Goal: Task Accomplishment & Management: Manage account settings

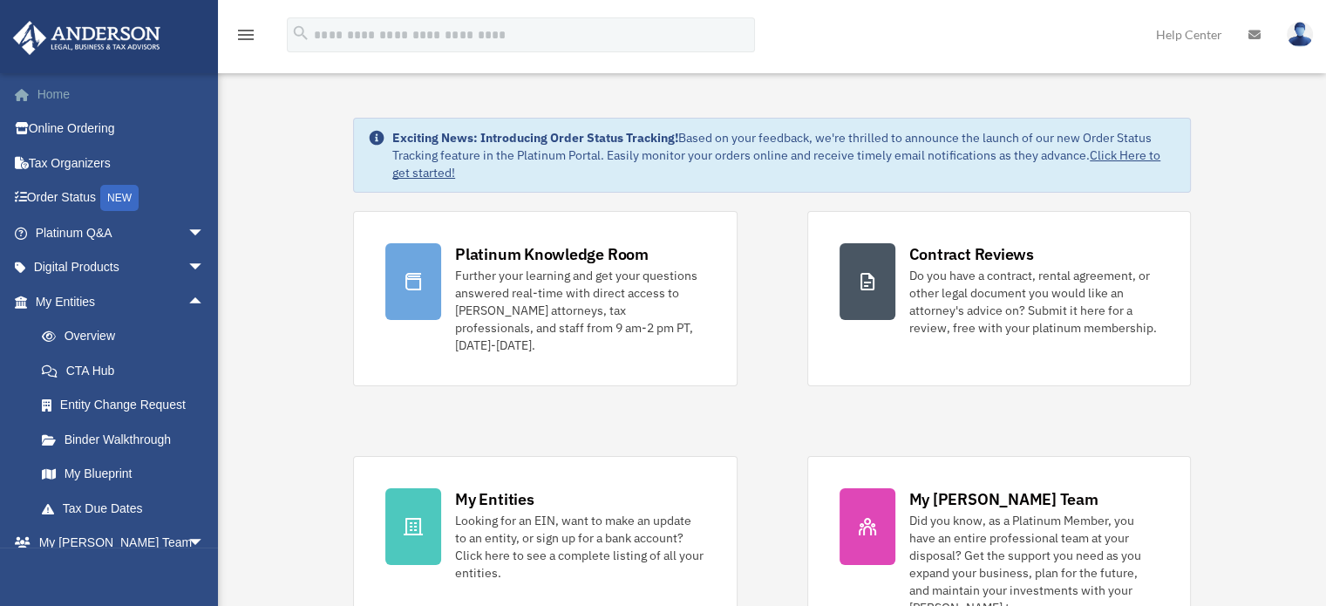
click at [66, 87] on link "Home" at bounding box center [121, 94] width 219 height 35
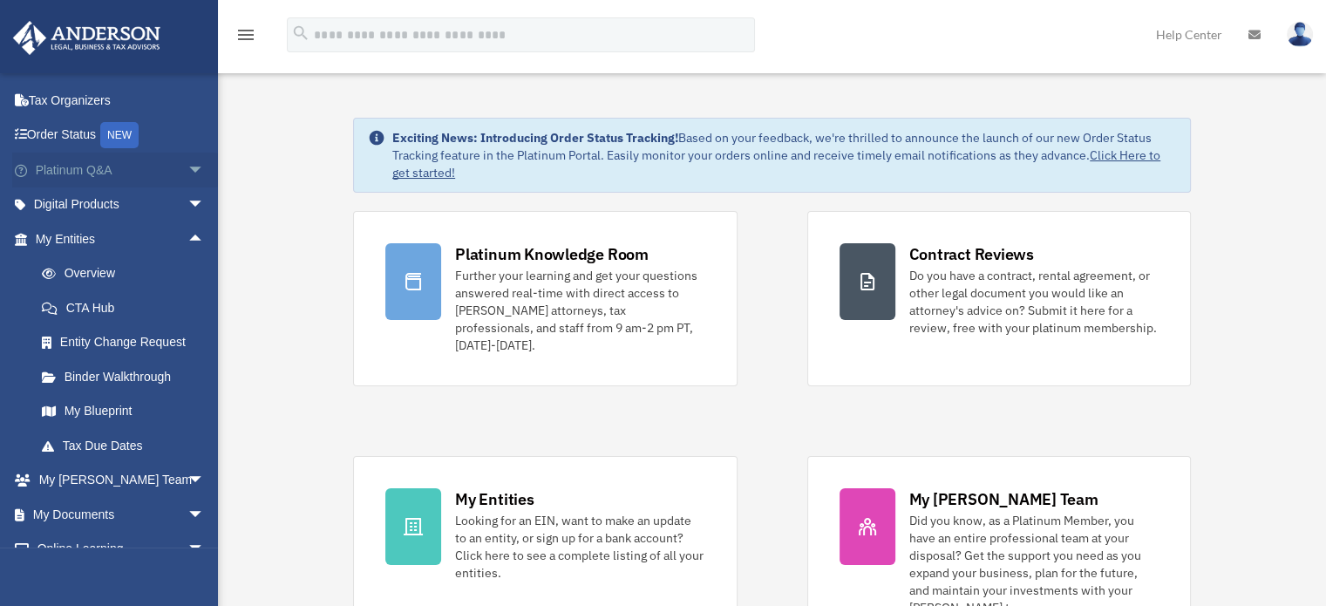
scroll to position [87, 0]
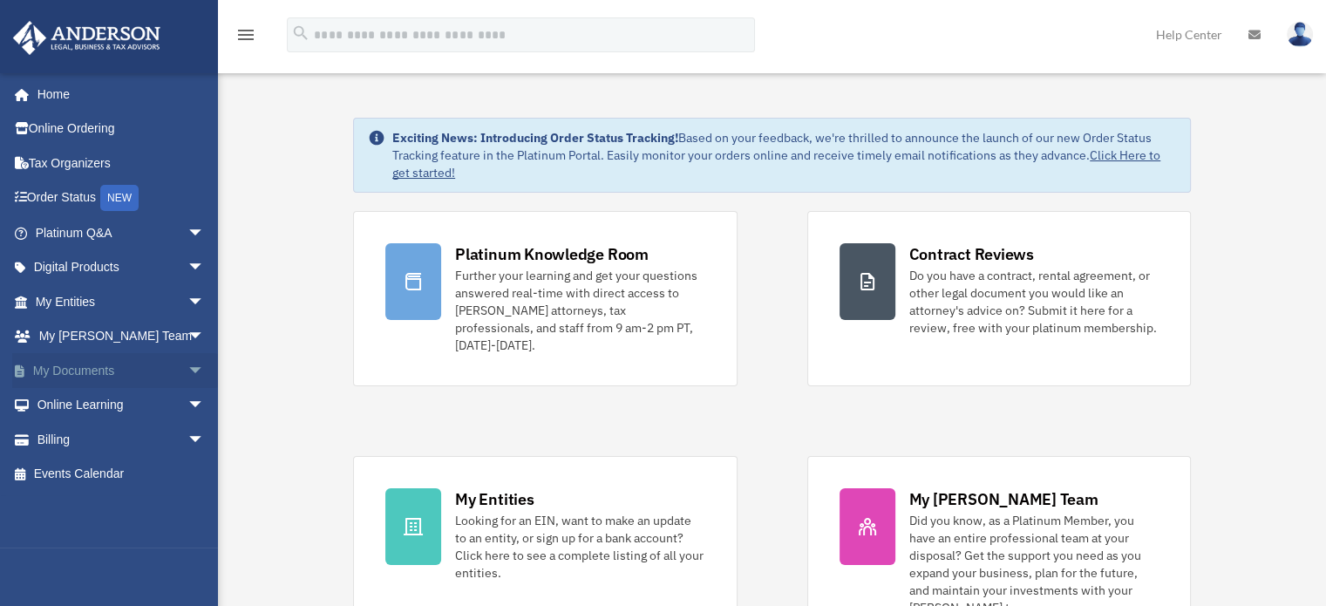
click at [187, 368] on span "arrow_drop_down" at bounding box center [204, 371] width 35 height 36
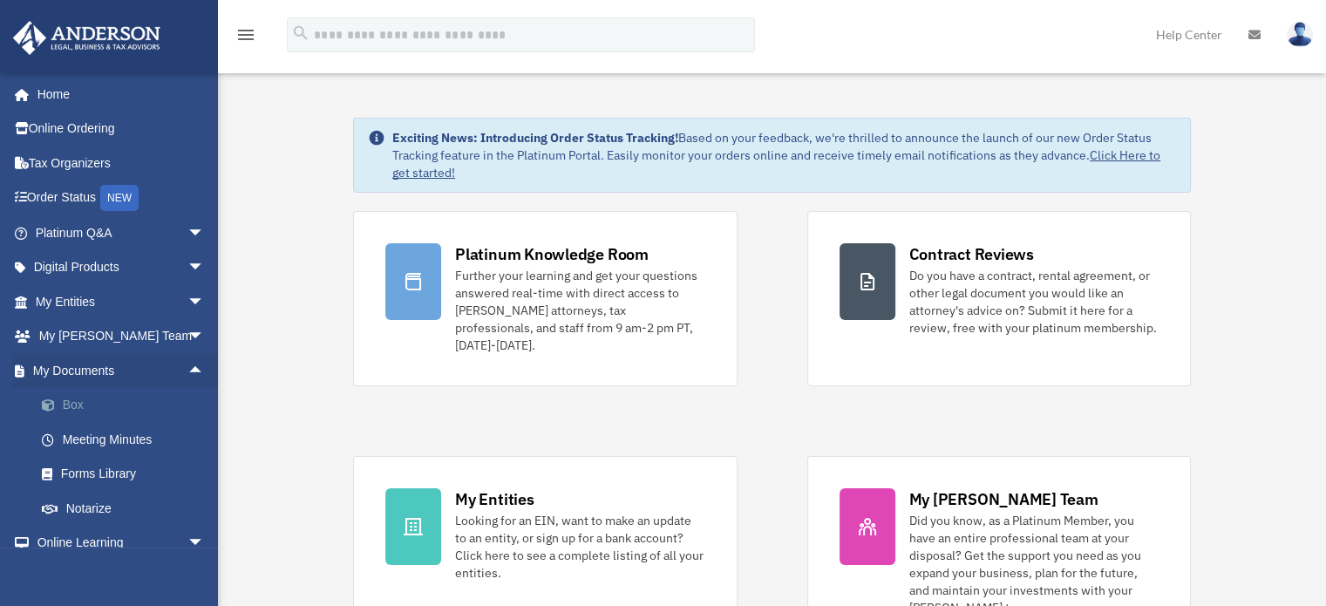
click at [65, 400] on link "Box" at bounding box center [127, 405] width 207 height 35
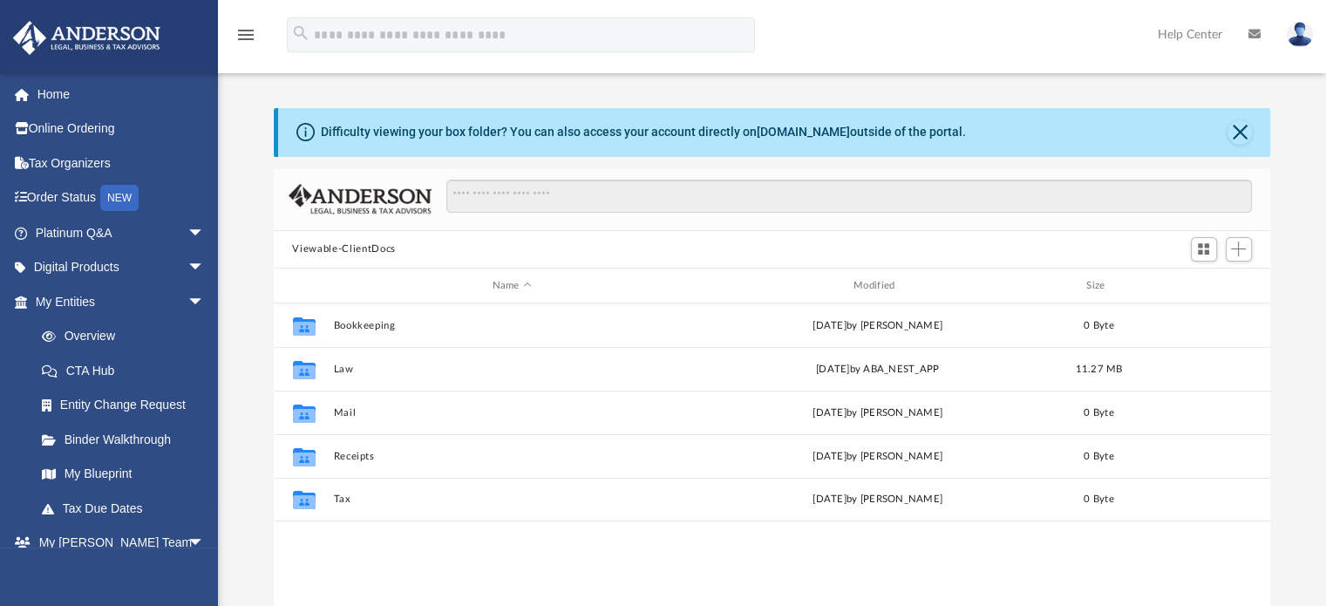
scroll to position [383, 983]
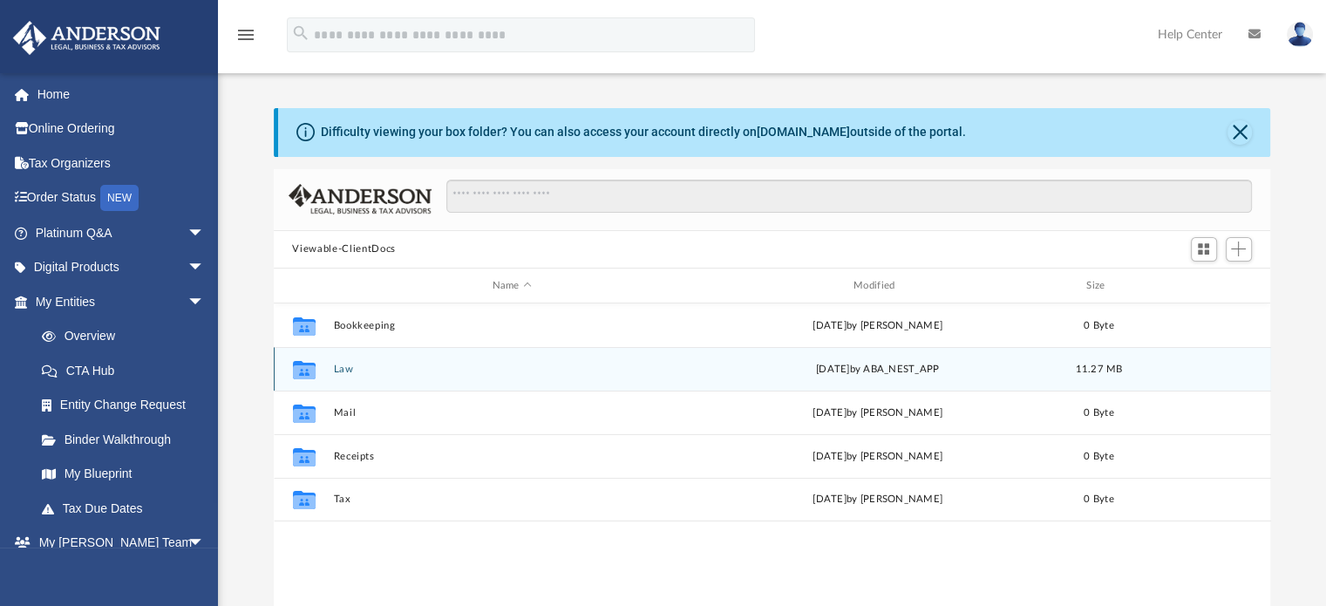
click at [302, 372] on icon "grid" at bounding box center [303, 370] width 23 height 18
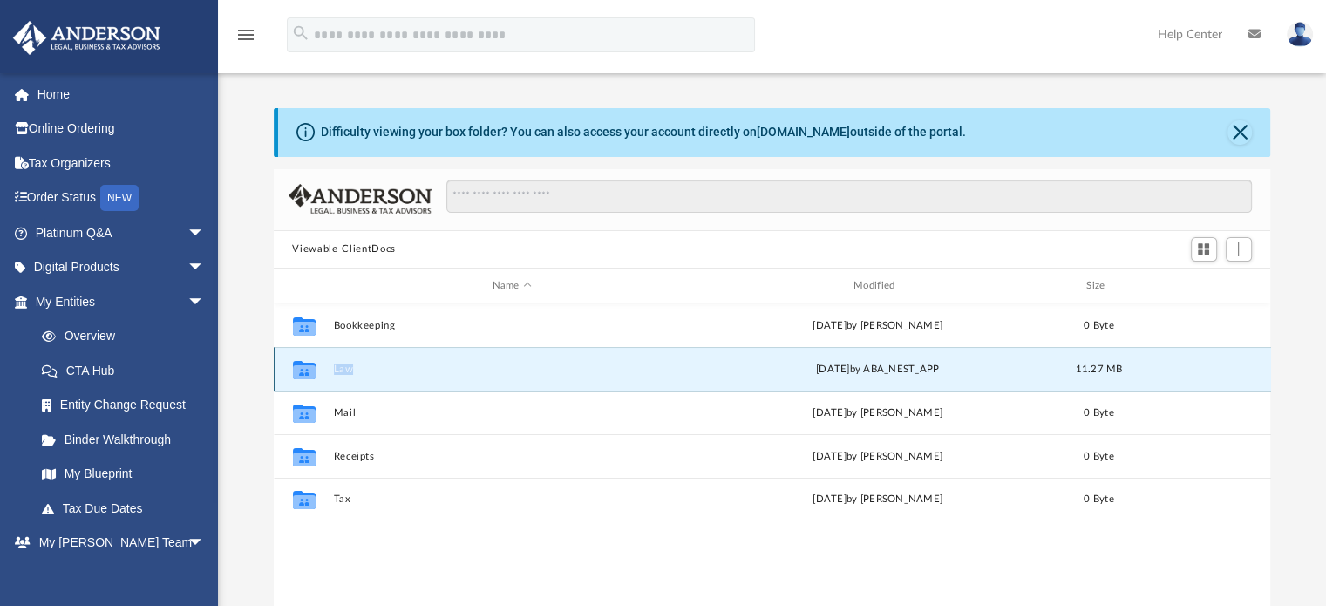
click at [302, 372] on icon "grid" at bounding box center [303, 370] width 23 height 18
click at [297, 370] on icon "grid" at bounding box center [303, 372] width 23 height 14
drag, startPoint x: 760, startPoint y: 132, endPoint x: 807, endPoint y: 135, distance: 47.2
click at [807, 135] on div "Difficulty viewing your box folder? You can also access your account directly o…" at bounding box center [643, 132] width 645 height 18
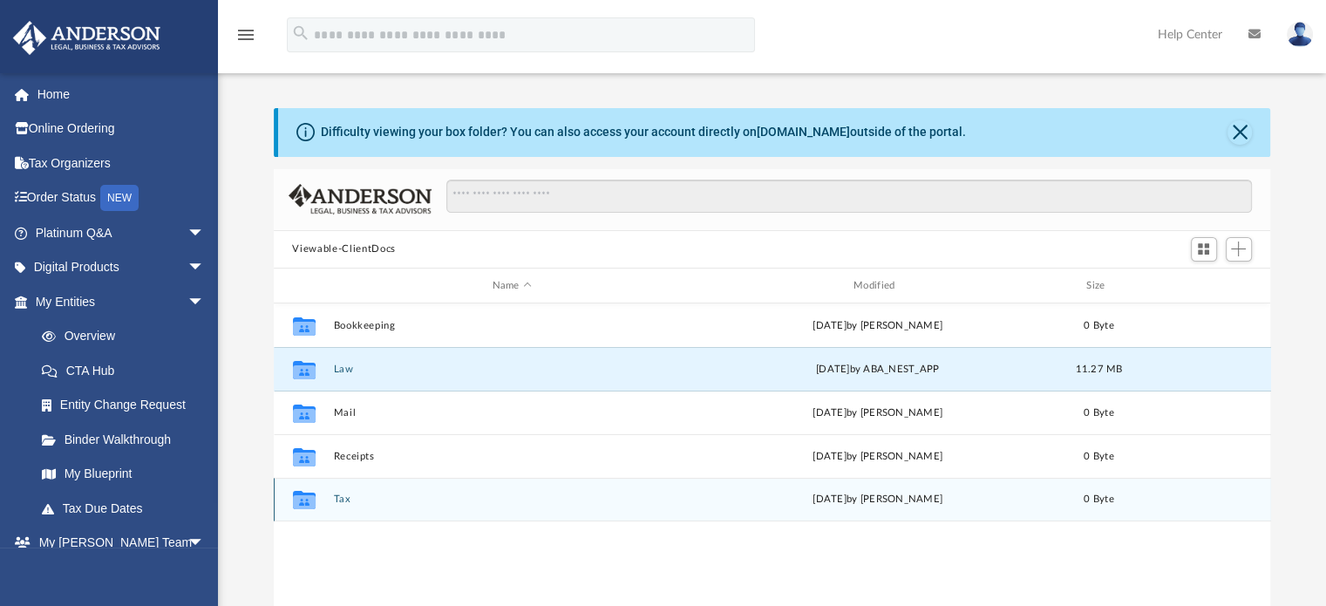
click at [300, 494] on icon "grid" at bounding box center [303, 500] width 23 height 18
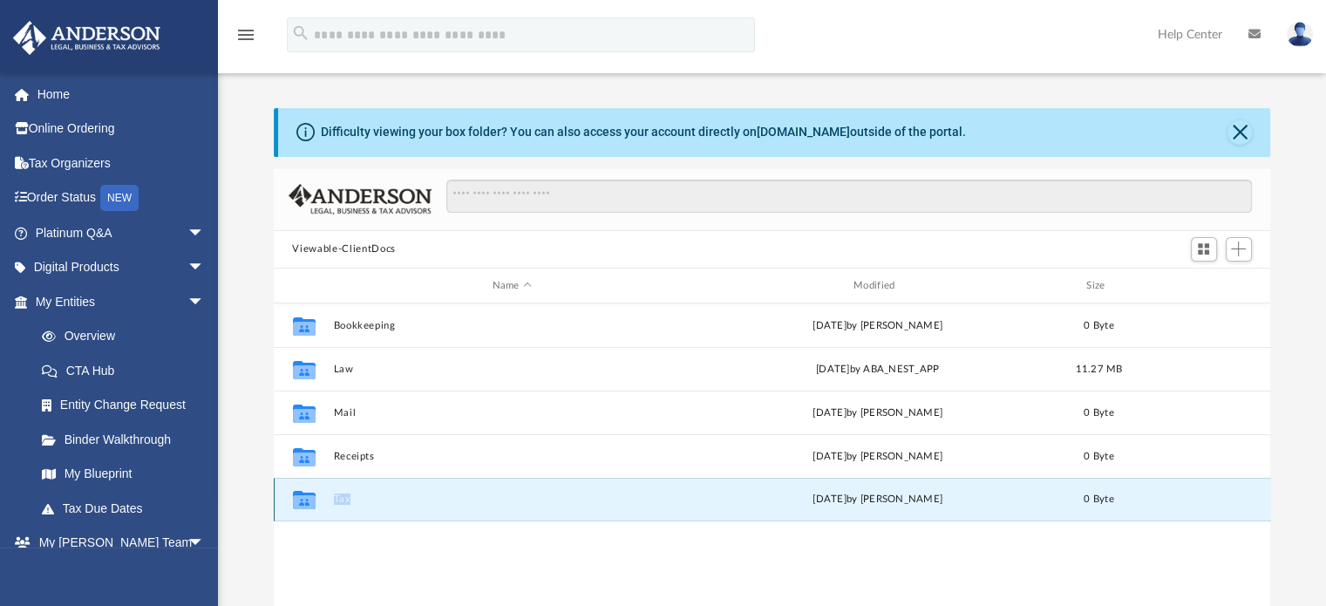
click at [300, 494] on icon "grid" at bounding box center [303, 500] width 23 height 18
click at [300, 498] on icon "grid" at bounding box center [303, 502] width 23 height 14
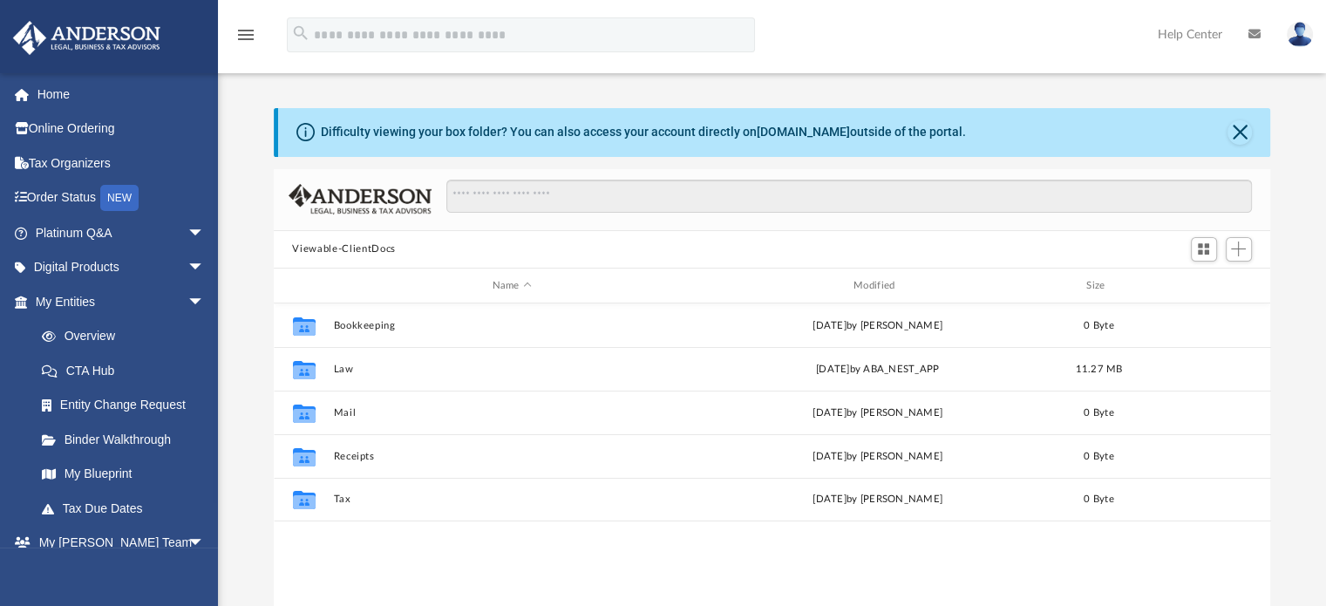
scroll to position [383, 983]
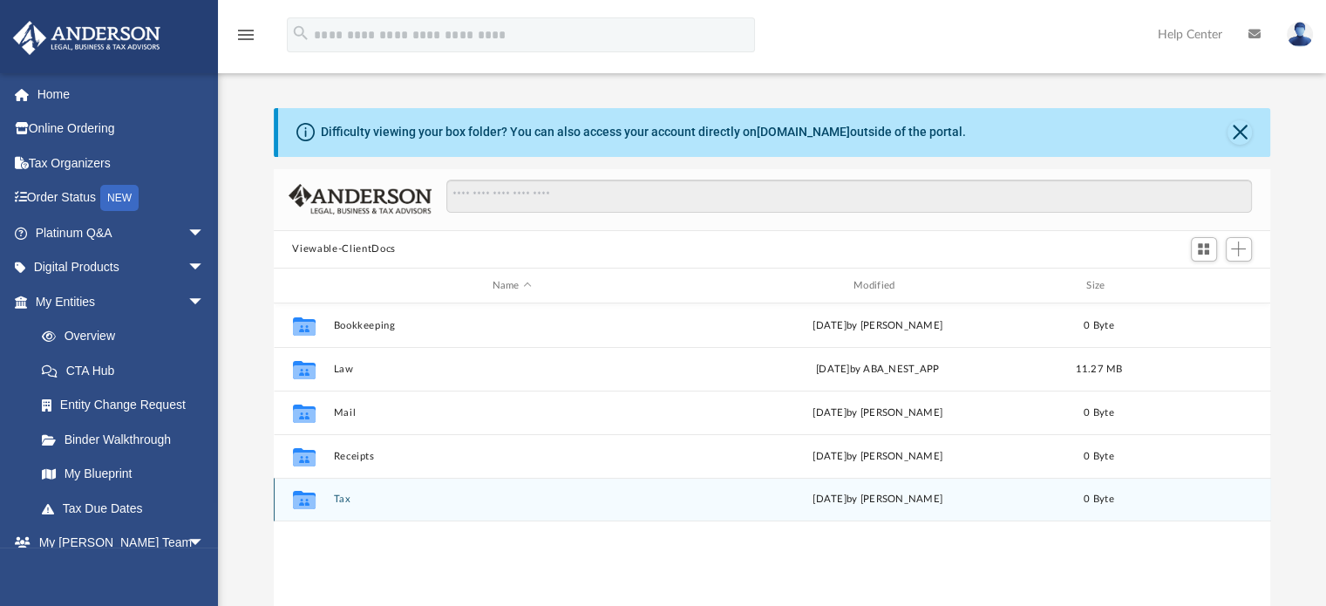
click at [307, 501] on icon "grid" at bounding box center [303, 502] width 23 height 14
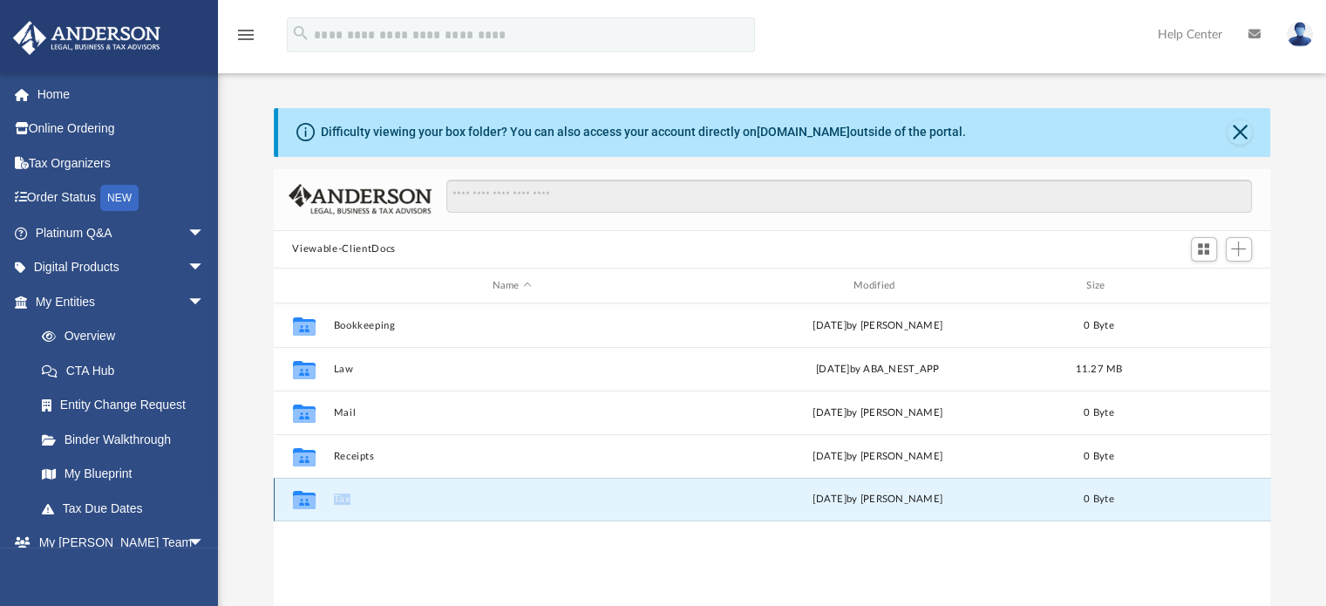
click at [307, 501] on icon "grid" at bounding box center [303, 502] width 23 height 14
click at [306, 502] on icon "grid" at bounding box center [303, 500] width 23 height 18
click at [309, 497] on icon "grid" at bounding box center [303, 502] width 23 height 14
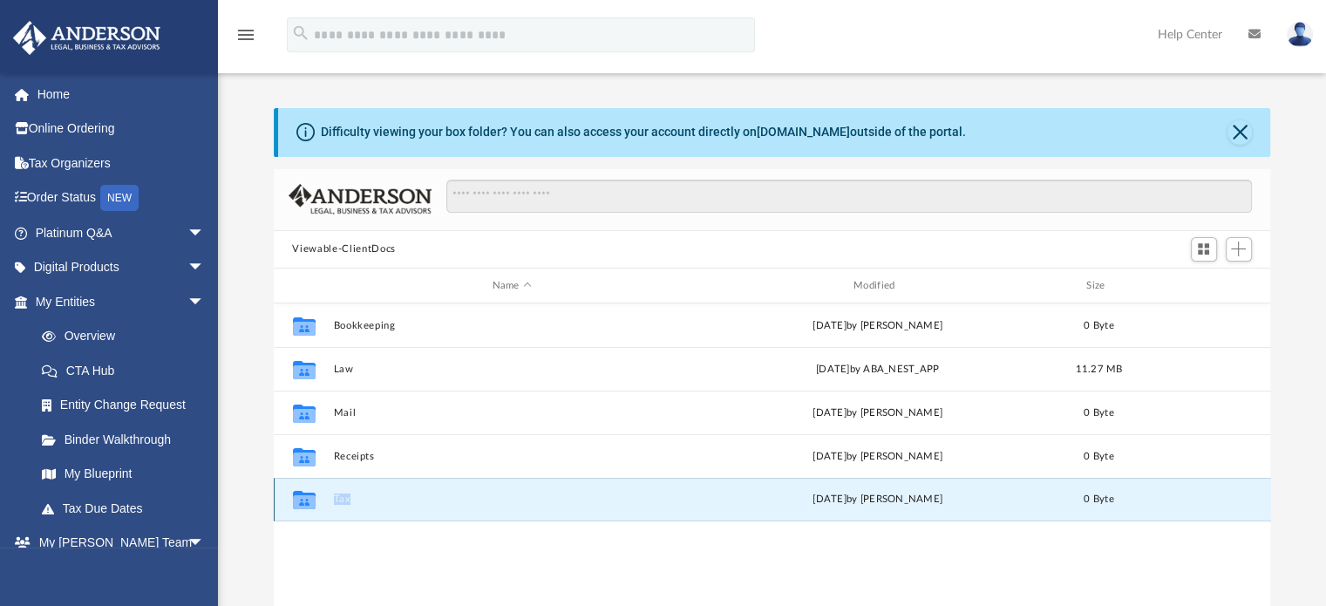
click at [309, 497] on icon "grid" at bounding box center [303, 502] width 23 height 14
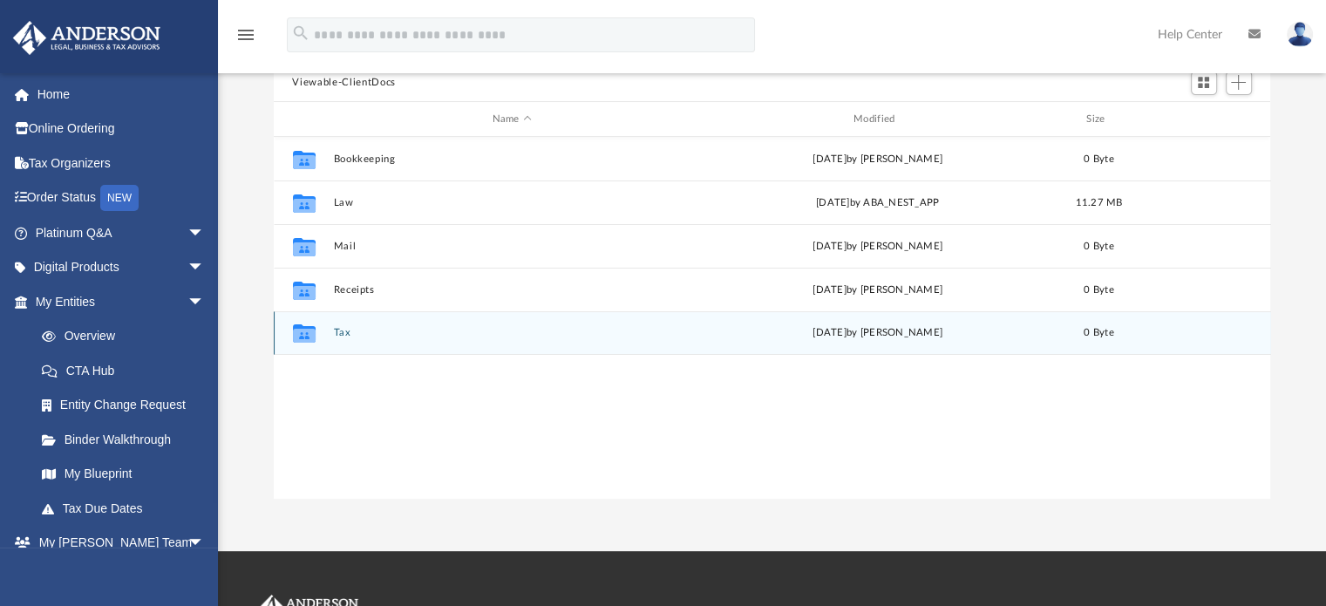
scroll to position [174, 0]
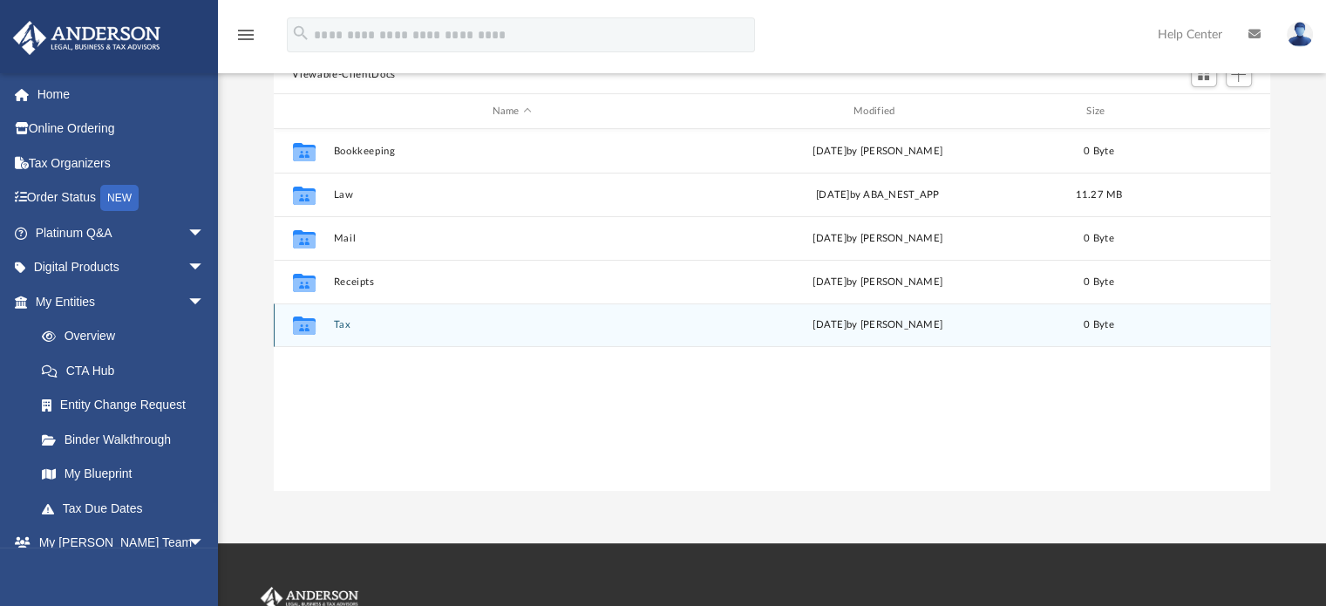
click at [303, 321] on icon "grid" at bounding box center [303, 328] width 23 height 14
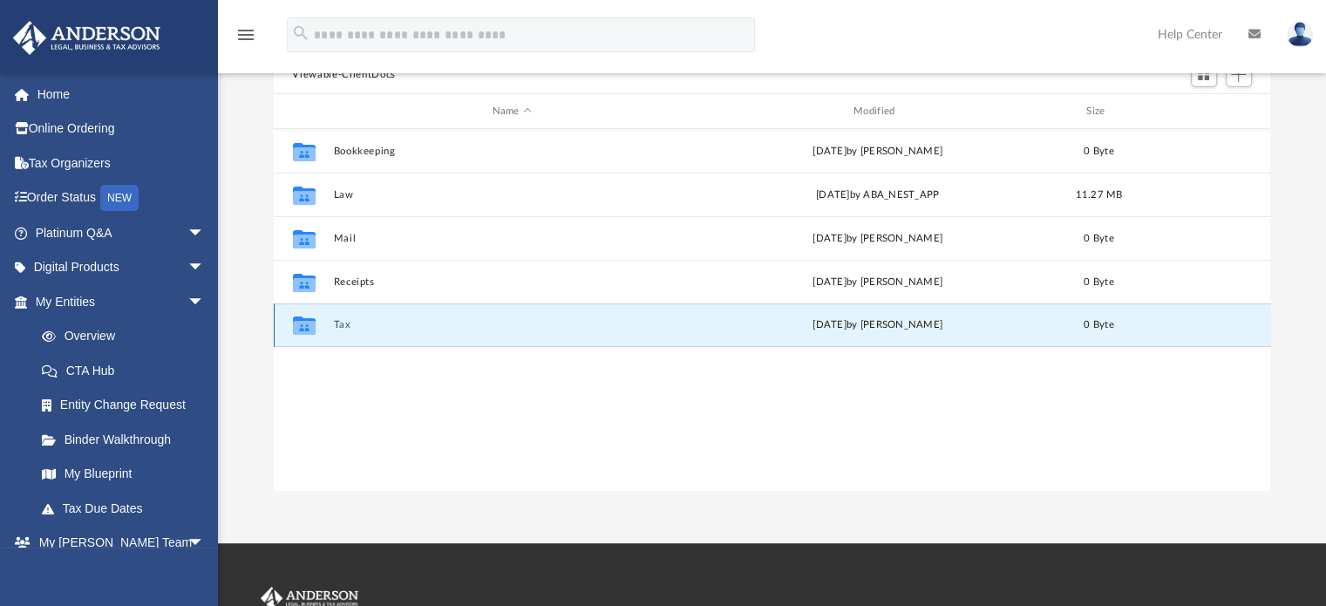
click at [306, 322] on icon "grid" at bounding box center [303, 328] width 23 height 14
click at [422, 334] on div "Collaborated Folder Tax [DATE] by [PERSON_NAME] 0 Byte" at bounding box center [772, 325] width 997 height 44
click at [629, 320] on button "Tax" at bounding box center [511, 325] width 357 height 11
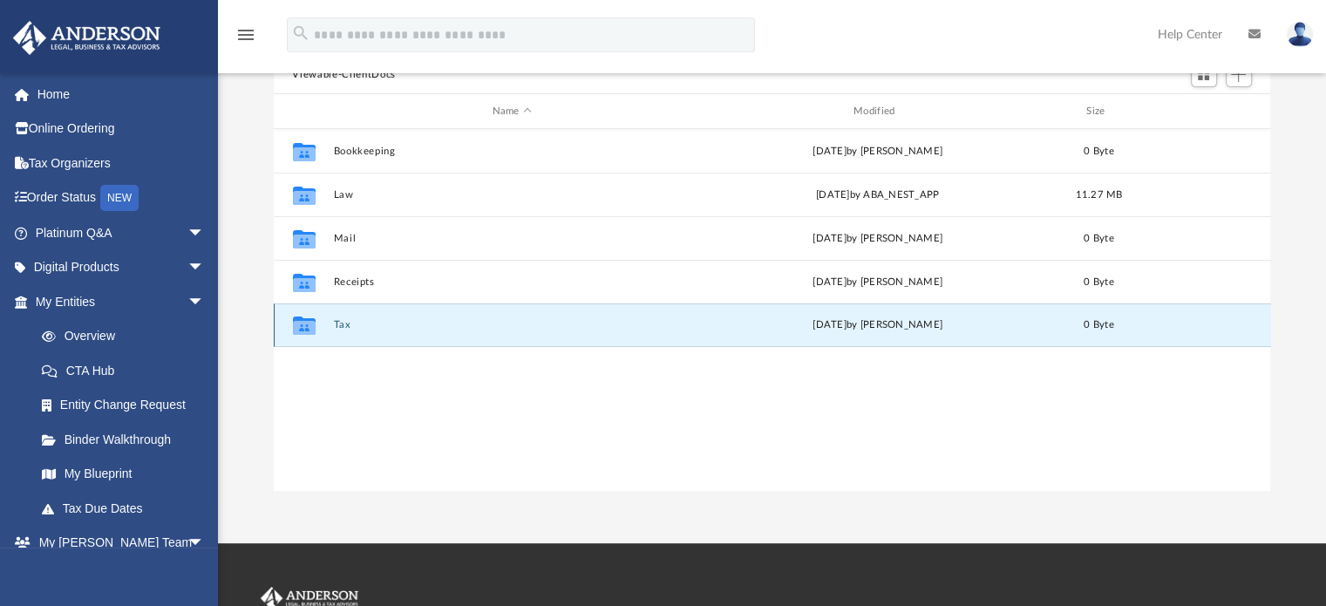
click at [629, 320] on button "Tax" at bounding box center [511, 325] width 357 height 11
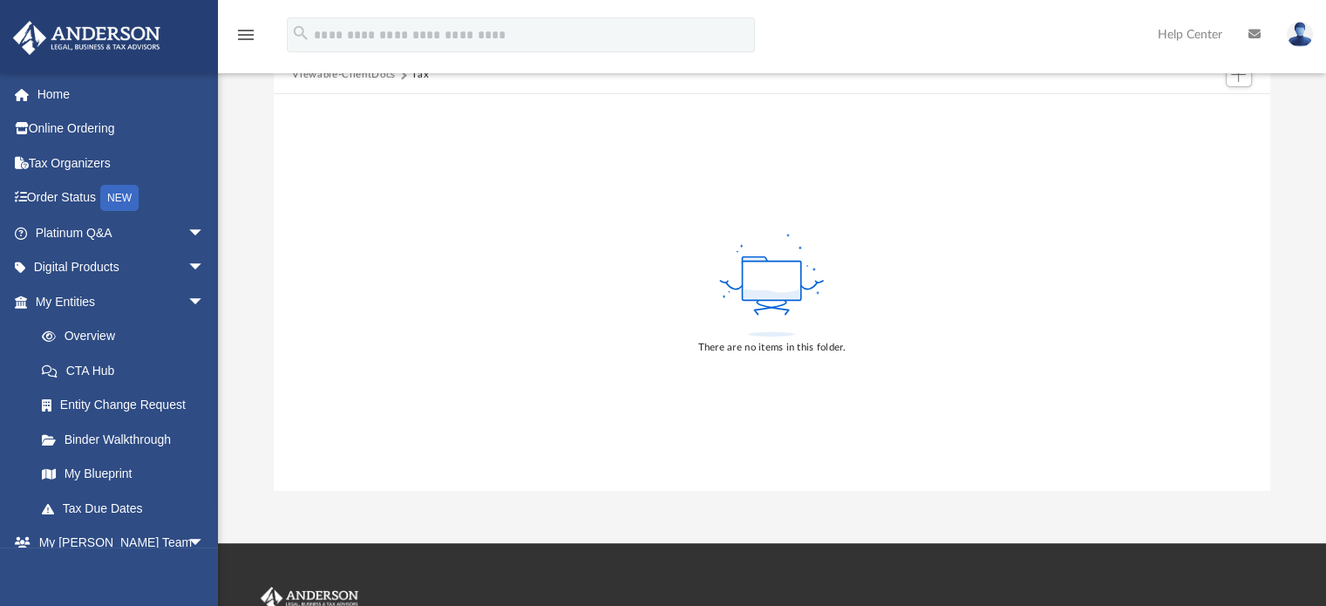
click at [510, 270] on div "There are no items in this folder." at bounding box center [772, 292] width 997 height 396
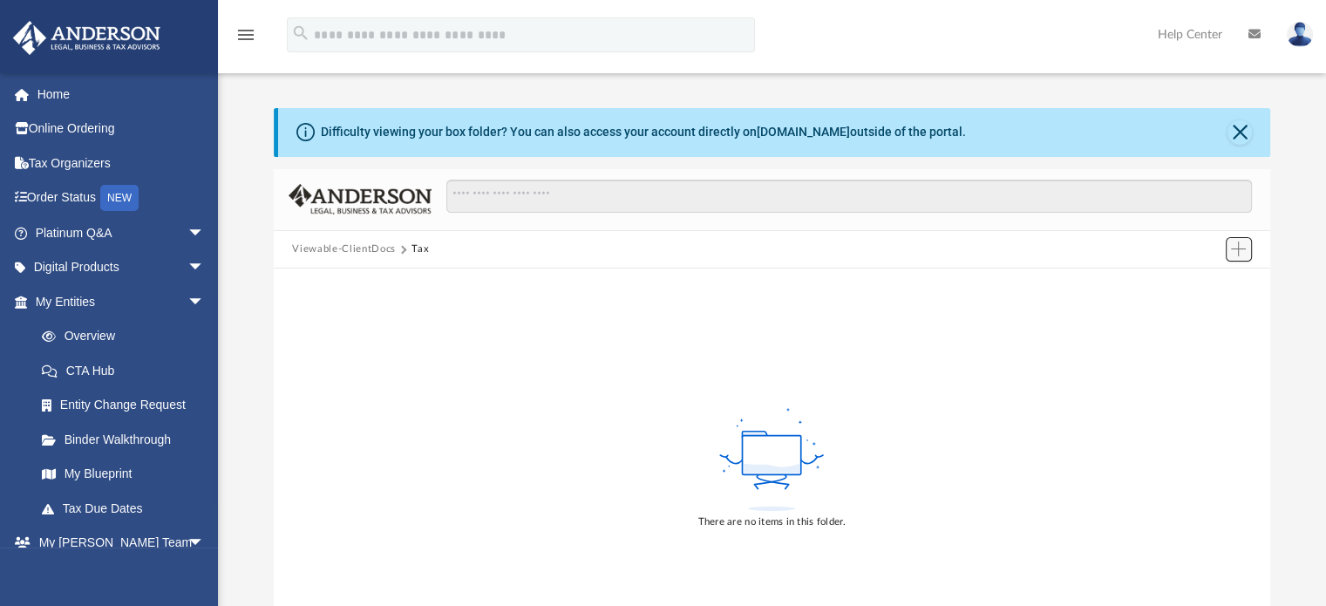
click at [1245, 247] on span "Add" at bounding box center [1238, 248] width 15 height 15
click at [1193, 282] on li "Upload" at bounding box center [1213, 284] width 56 height 18
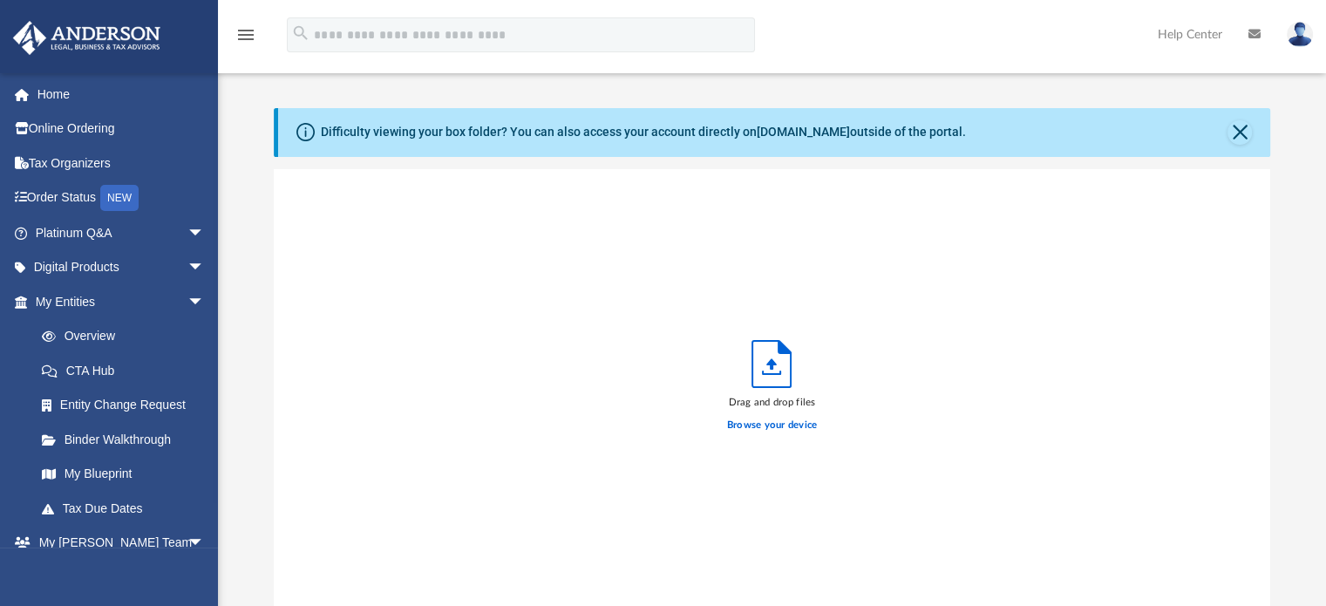
scroll to position [429, 983]
click at [758, 431] on label "Browse your device" at bounding box center [772, 425] width 91 height 16
click at [0, 0] on input "Browse your device" at bounding box center [0, 0] width 0 height 0
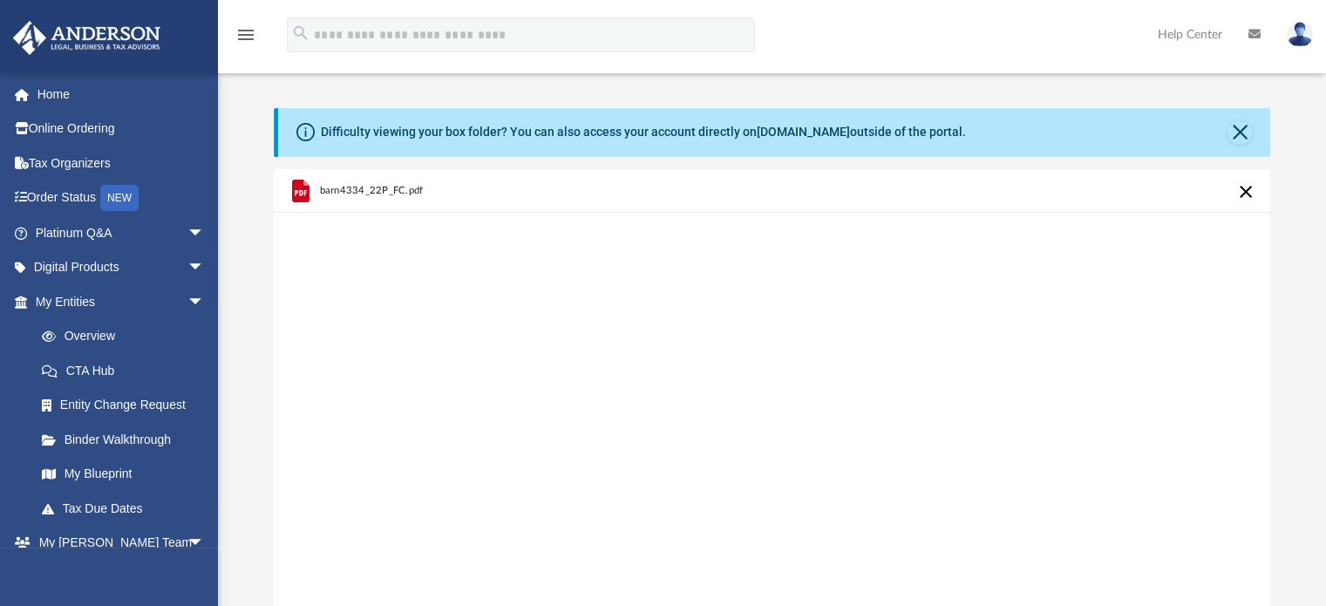
click at [1243, 193] on button "Cancel this upload" at bounding box center [1245, 191] width 21 height 21
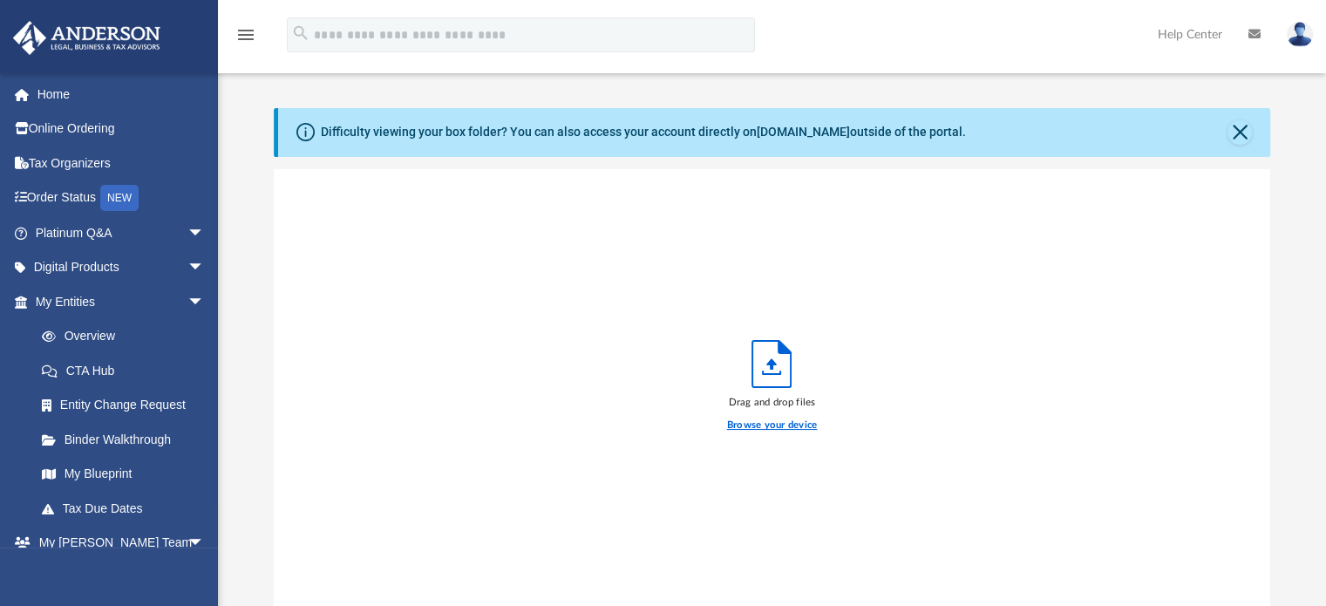
click at [770, 427] on label "Browse your device" at bounding box center [772, 425] width 91 height 16
click at [0, 0] on input "Browse your device" at bounding box center [0, 0] width 0 height 0
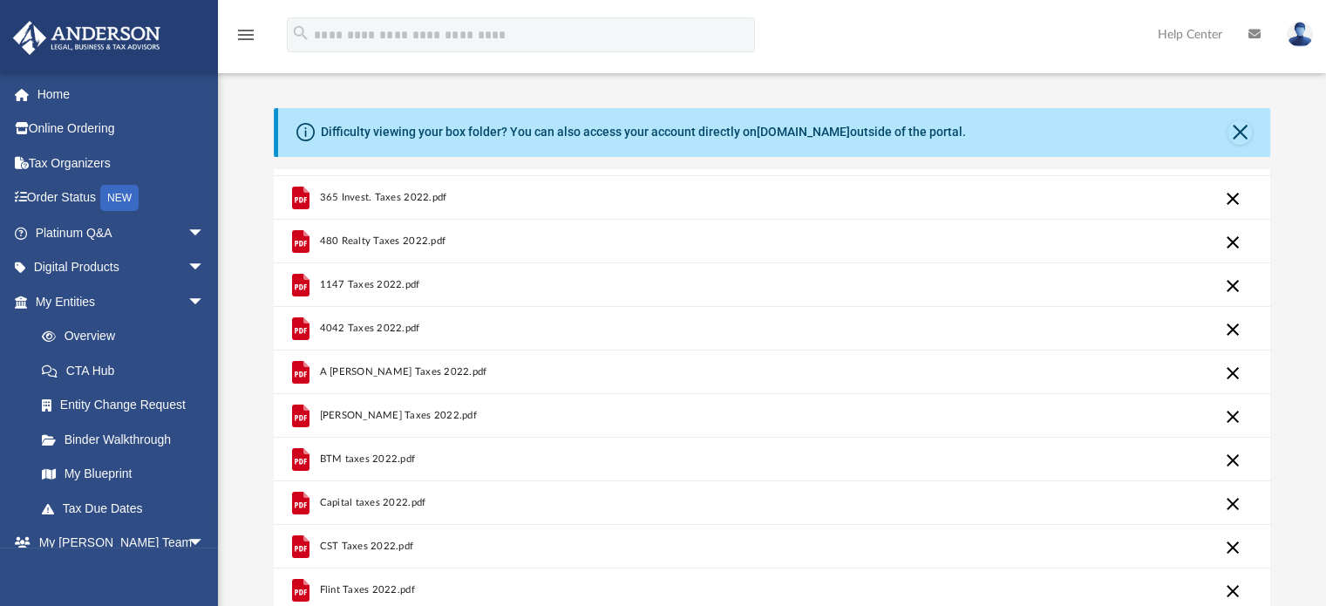
scroll to position [0, 0]
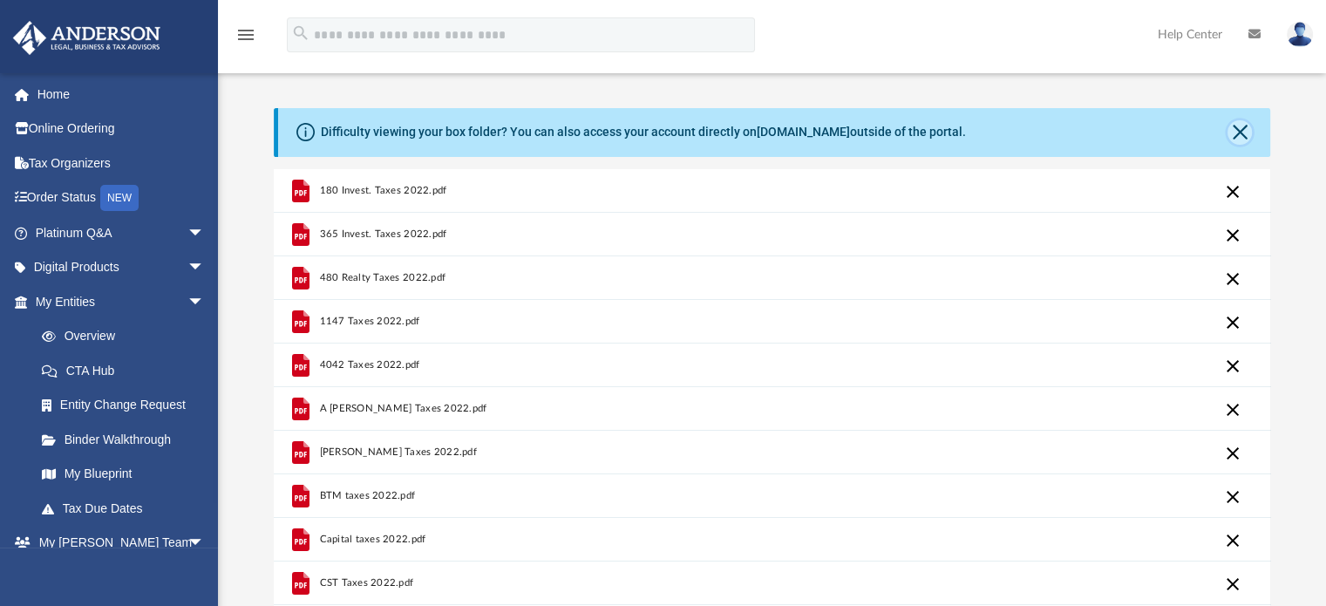
click at [1234, 128] on button "Close" at bounding box center [1239, 132] width 24 height 24
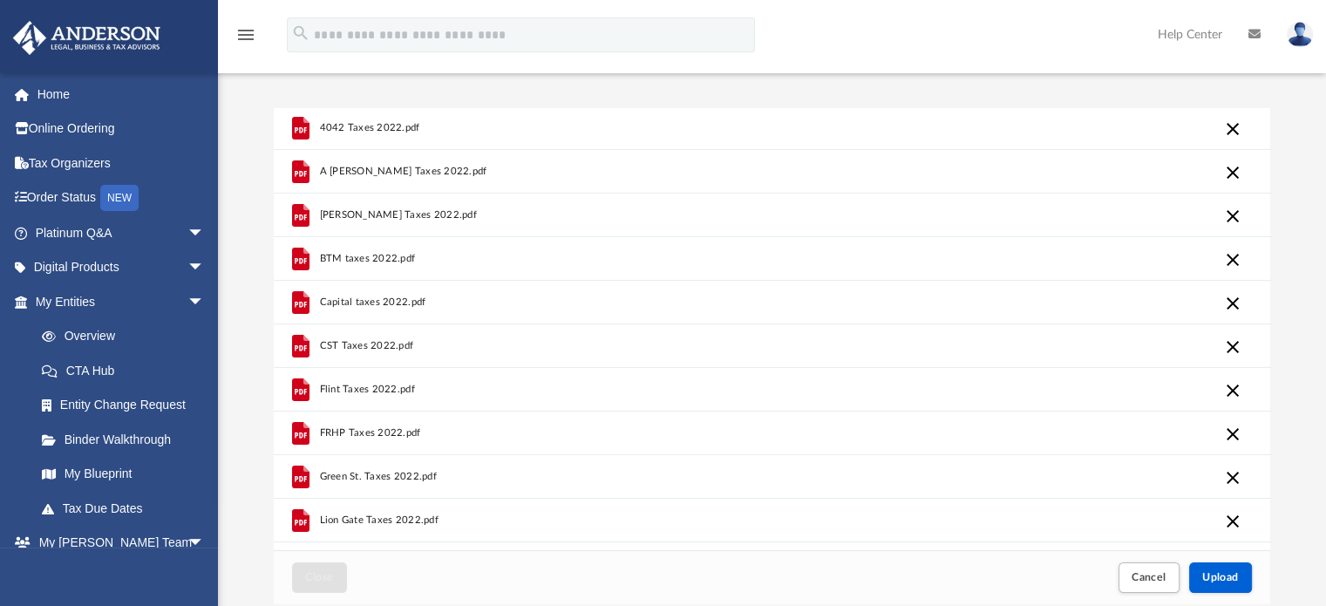
scroll to position [261, 0]
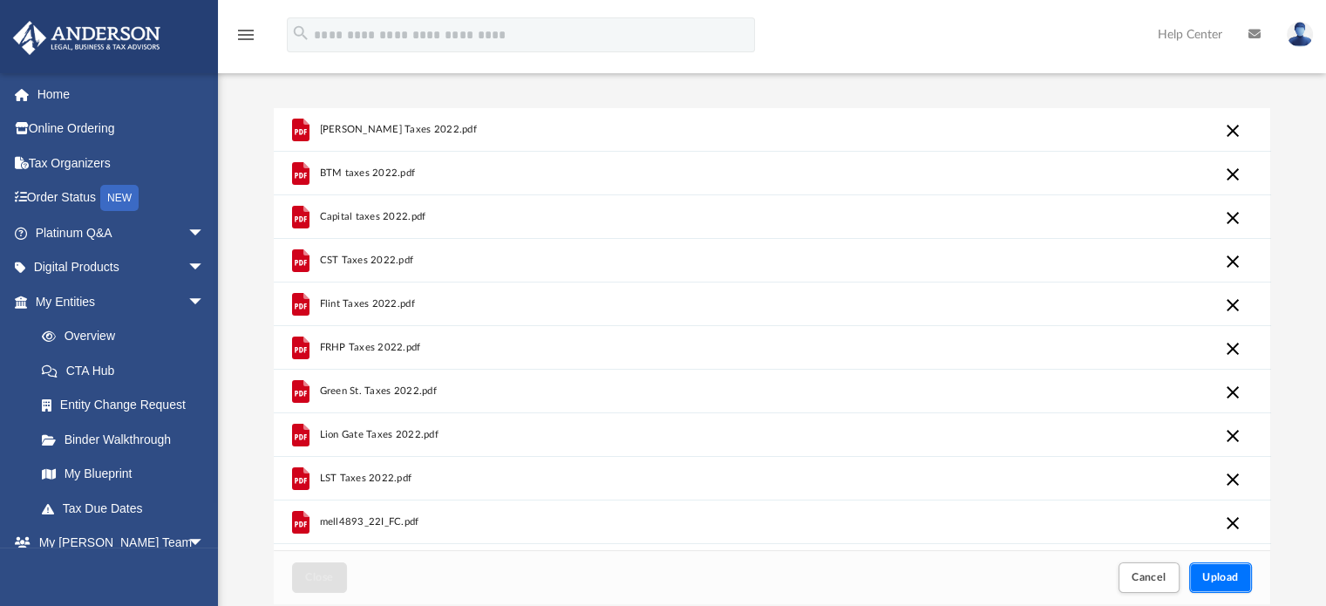
click at [1222, 587] on button "Upload" at bounding box center [1220, 577] width 63 height 31
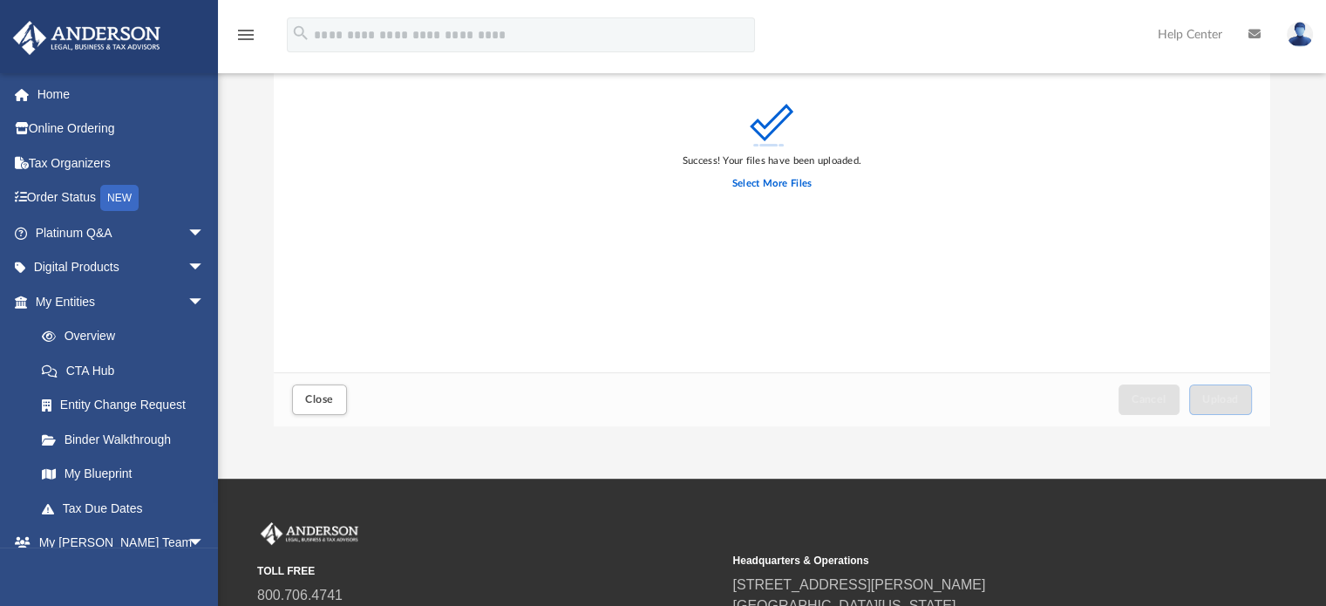
scroll to position [87, 0]
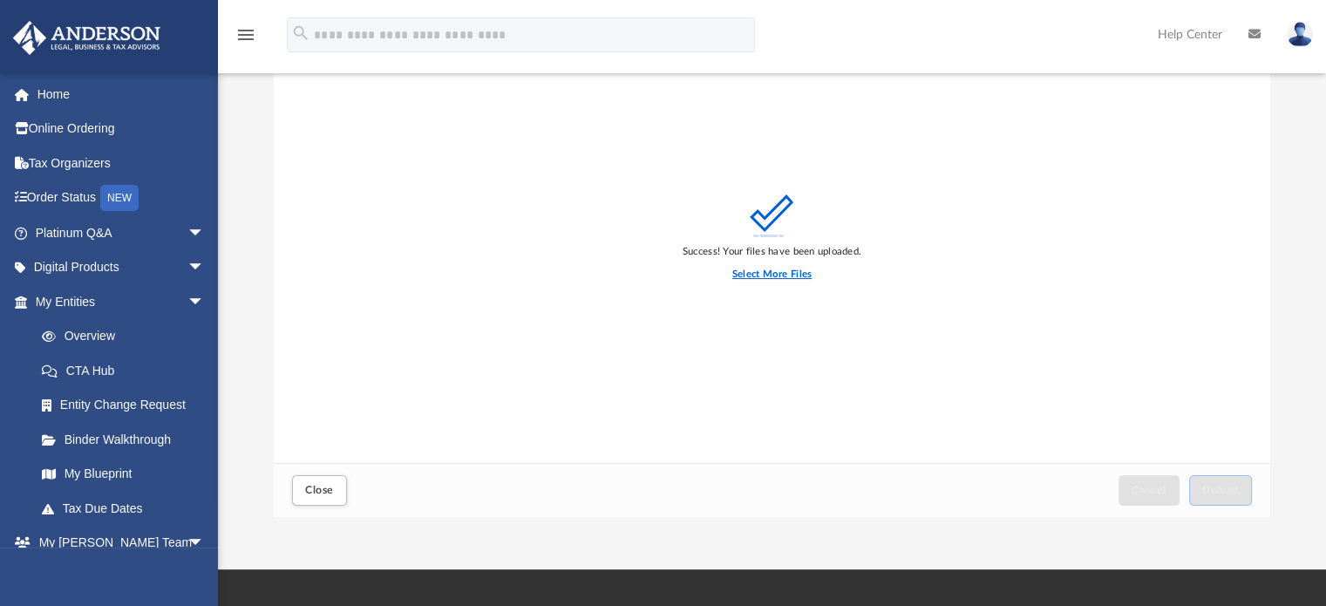
click at [751, 274] on label "Select More Files" at bounding box center [771, 275] width 79 height 16
click at [0, 0] on input "Select More Files" at bounding box center [0, 0] width 0 height 0
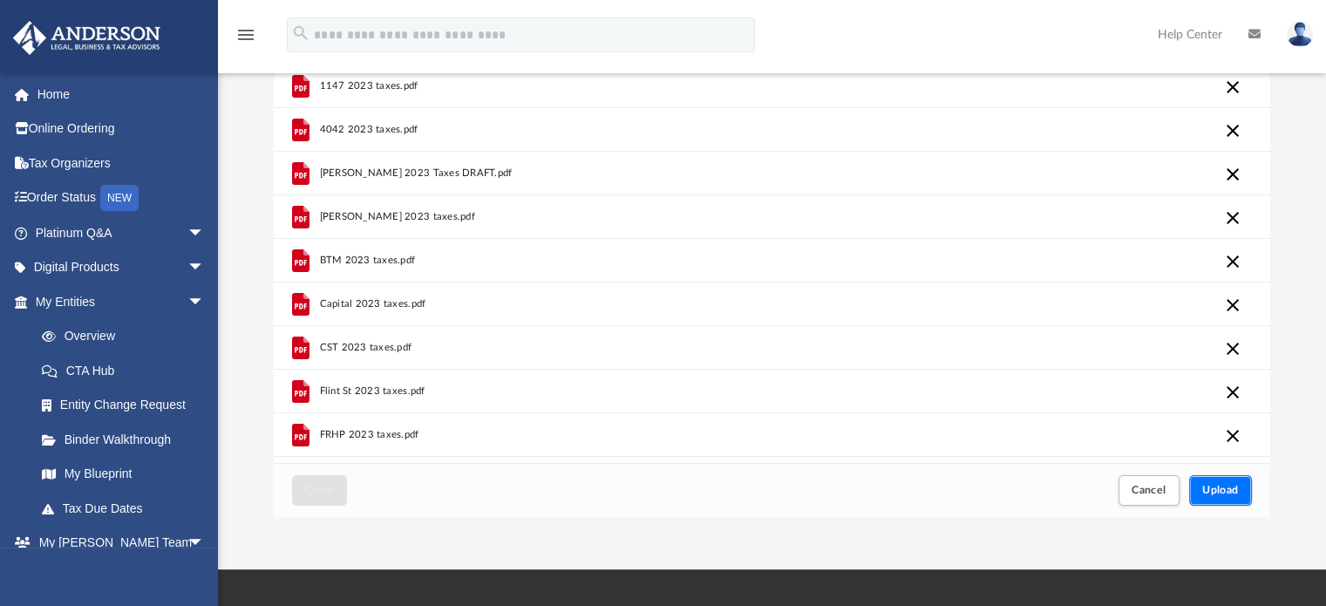
click at [1214, 482] on button "Upload" at bounding box center [1220, 490] width 63 height 31
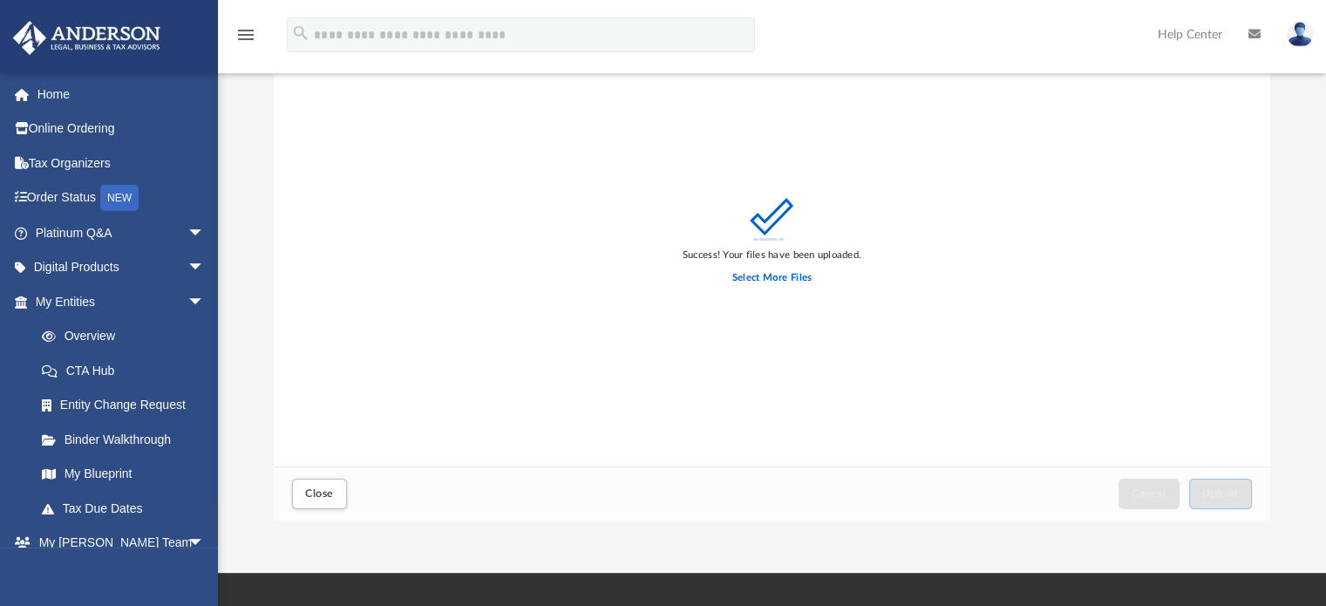
scroll to position [0, 0]
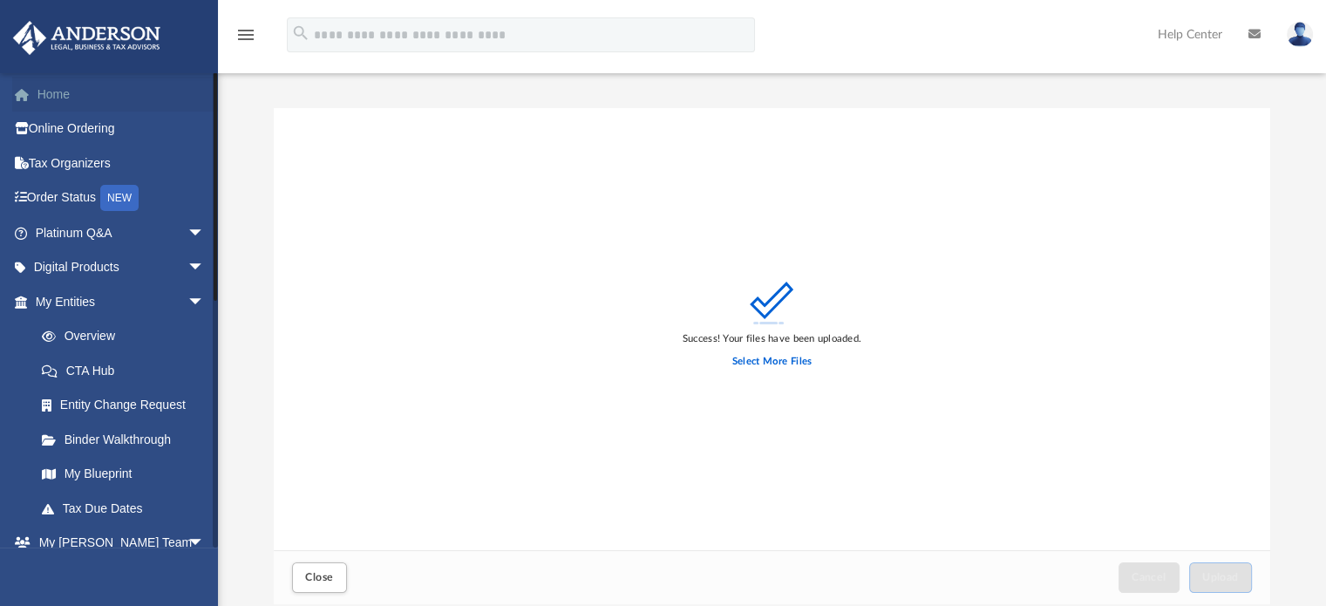
click at [120, 92] on link "Home" at bounding box center [121, 94] width 219 height 35
